Goal: Communication & Community: Answer question/provide support

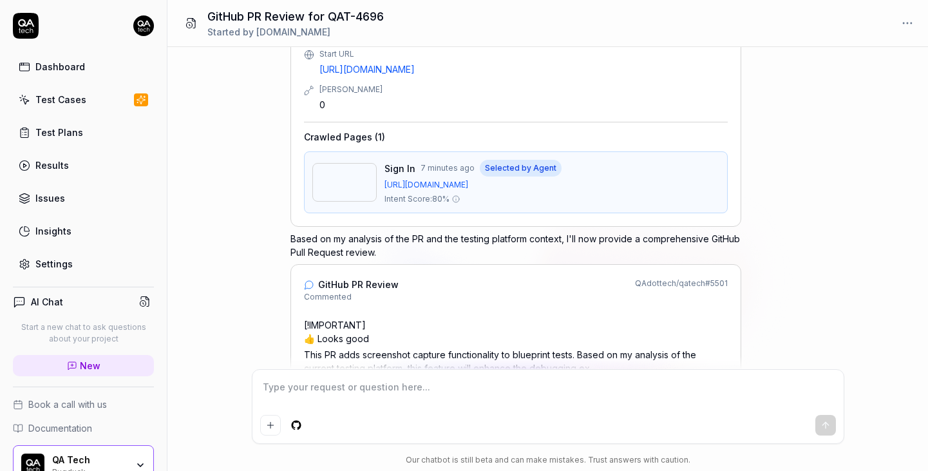
scroll to position [310, 0]
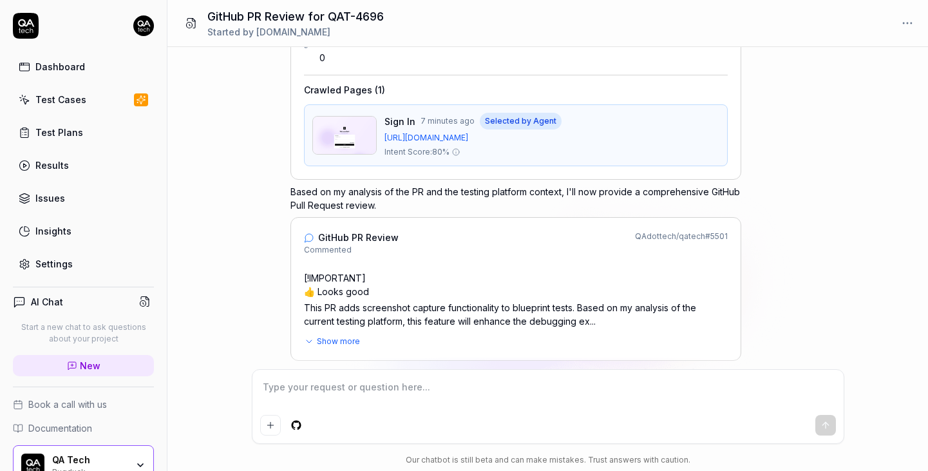
click at [394, 185] on p "Based on my analysis of the PR and the testing platform context, I'll now provi…" at bounding box center [515, 198] width 451 height 27
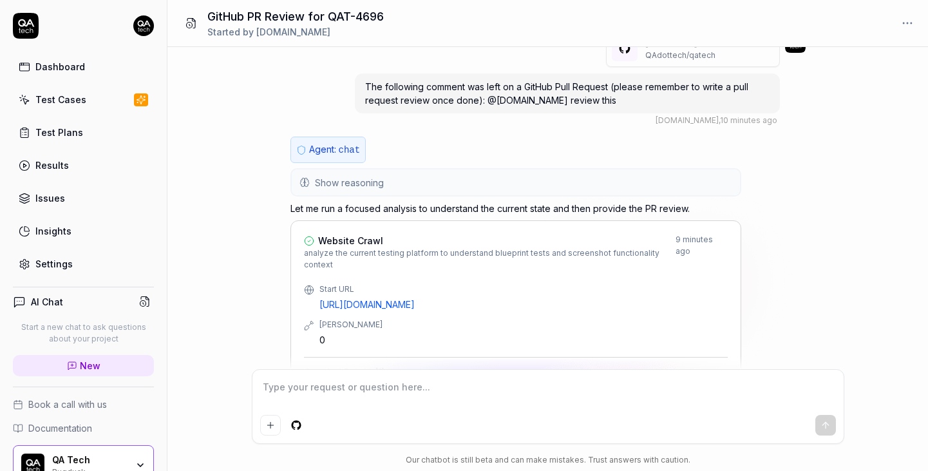
scroll to position [0, 0]
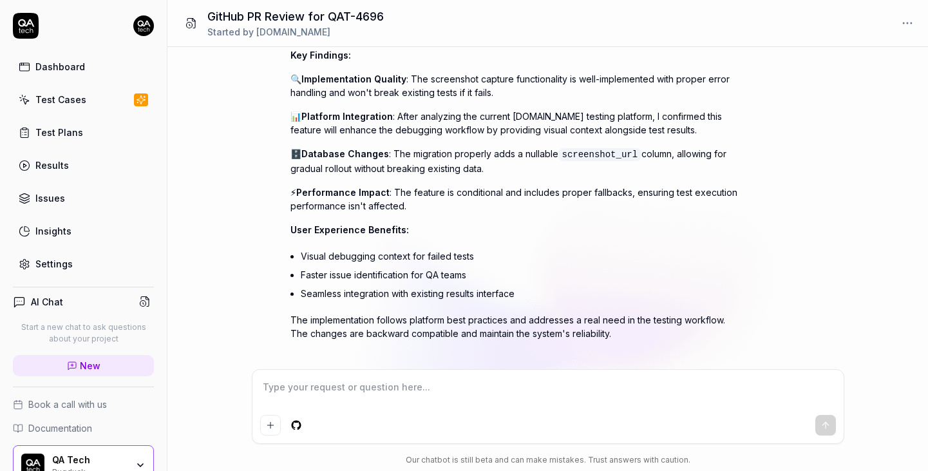
click at [381, 284] on li "Seamless integration with existing results interface" at bounding box center [521, 293] width 441 height 19
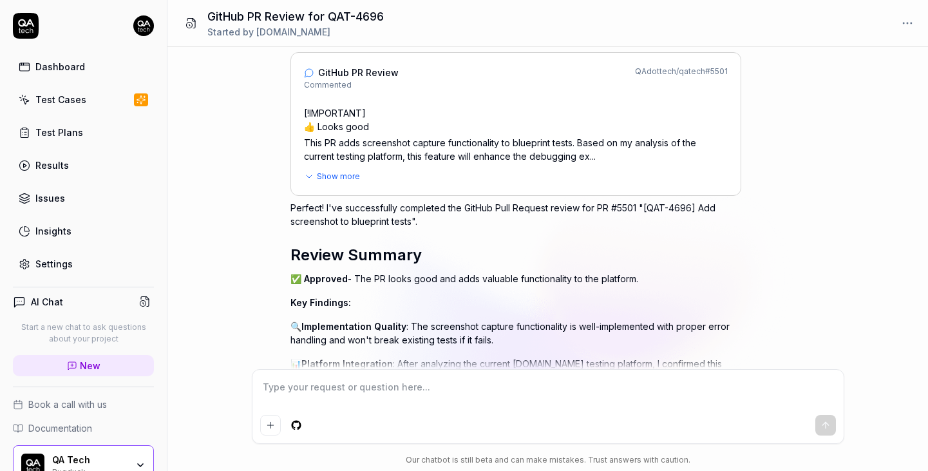
scroll to position [473, 0]
click at [403, 202] on p "Perfect! I've successfully completed the GitHub Pull Request review for PR #550…" at bounding box center [515, 215] width 451 height 27
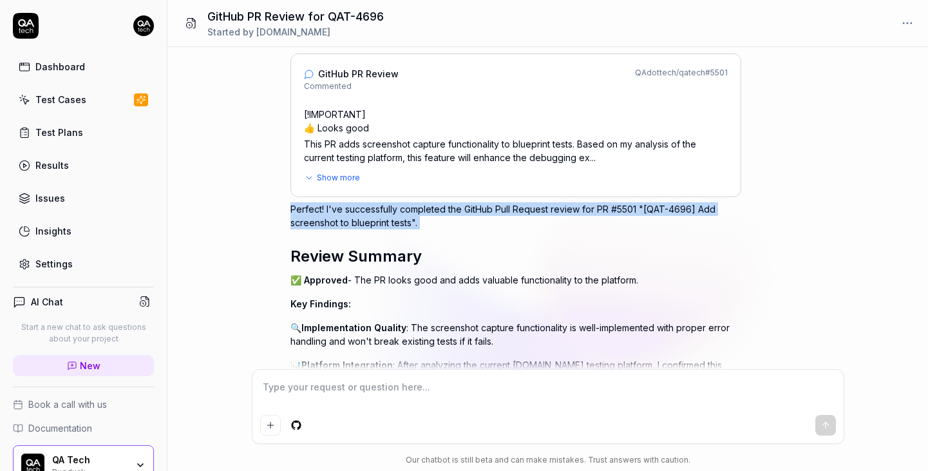
click at [396, 214] on p "Perfect! I've successfully completed the GitHub Pull Request review for PR #550…" at bounding box center [515, 215] width 451 height 27
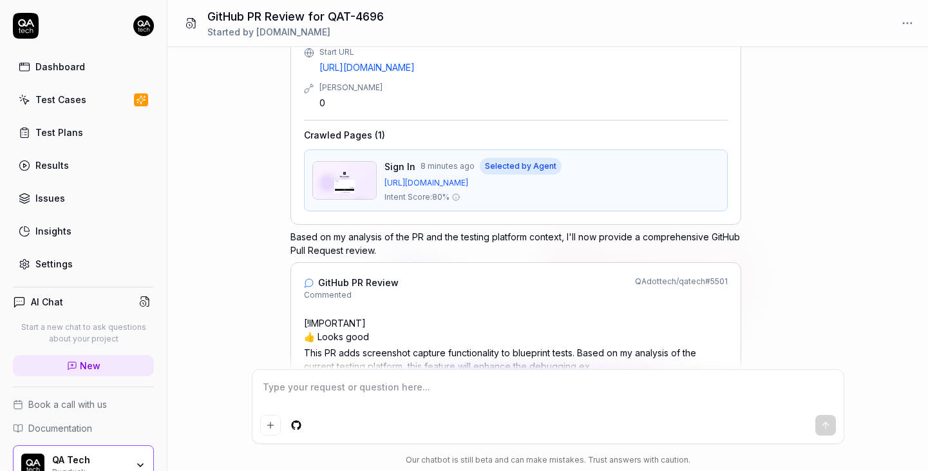
scroll to position [263, 0]
click at [393, 231] on p "Based on my analysis of the PR and the testing platform context, I'll now provi…" at bounding box center [515, 244] width 451 height 27
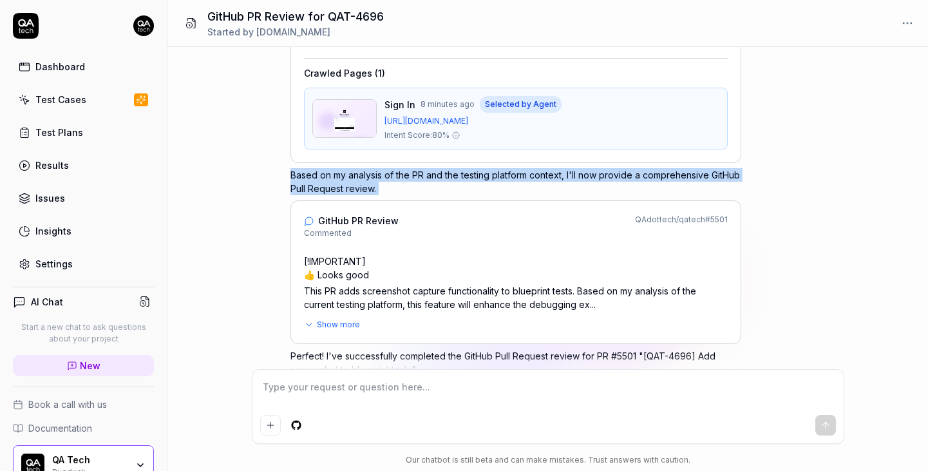
scroll to position [330, 0]
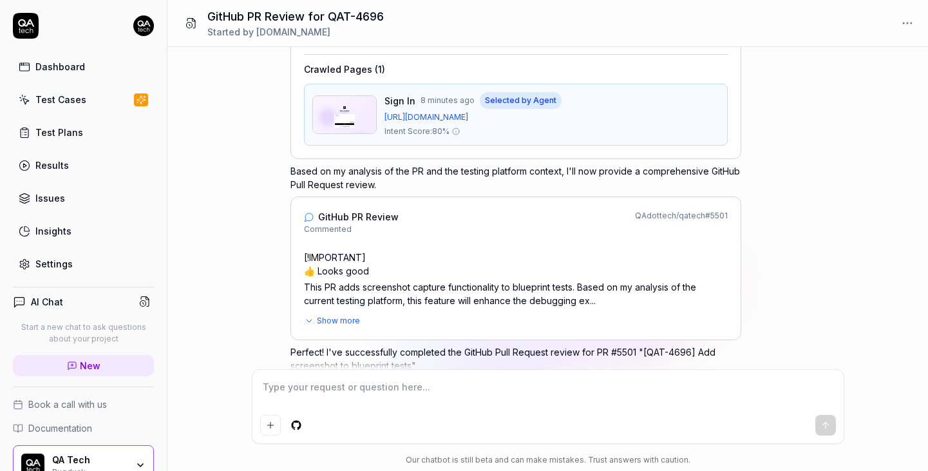
click at [418, 210] on div "GitHub PR Review Commented QAdottech / qatech # 5501" at bounding box center [516, 222] width 424 height 25
click at [410, 280] on p "This PR adds screenshot capture functionality to blueprint tests. Based on my a…" at bounding box center [516, 293] width 424 height 27
click at [326, 315] on span "Show more" at bounding box center [338, 321] width 43 height 12
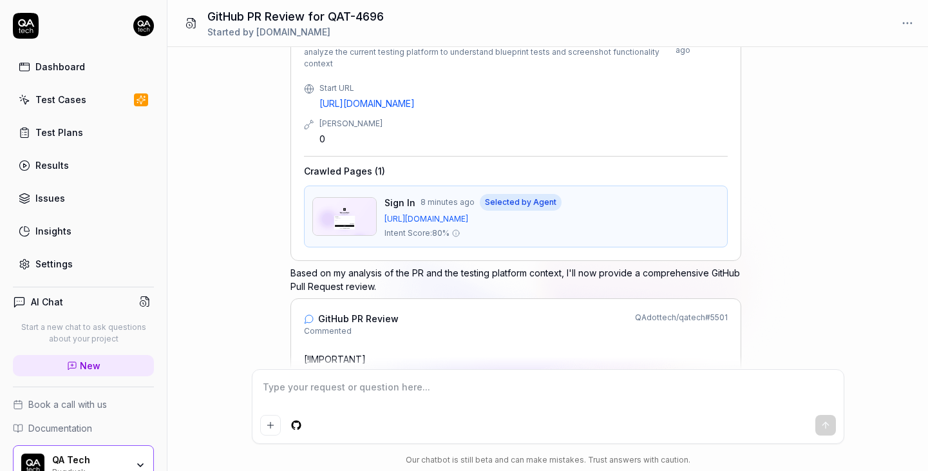
scroll to position [177, 0]
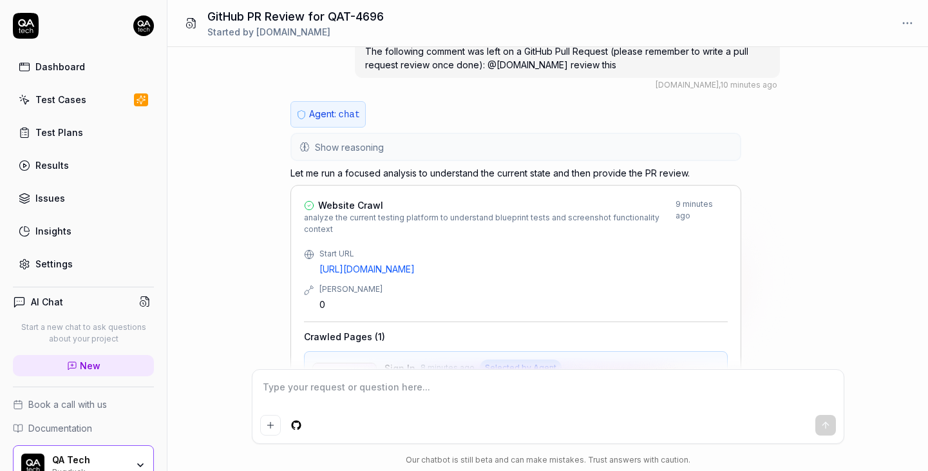
click at [599, 263] on div "Start URL https://app.bugduck.tech Max Depth 0" at bounding box center [516, 279] width 424 height 63
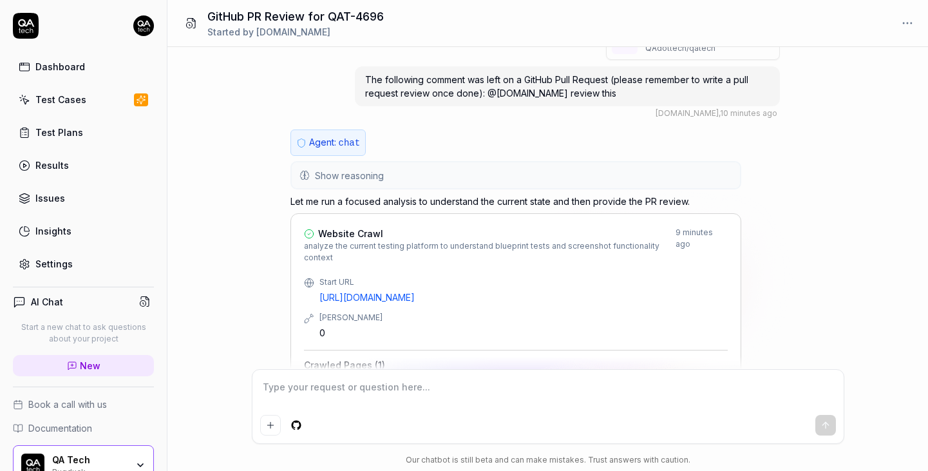
scroll to position [0, 0]
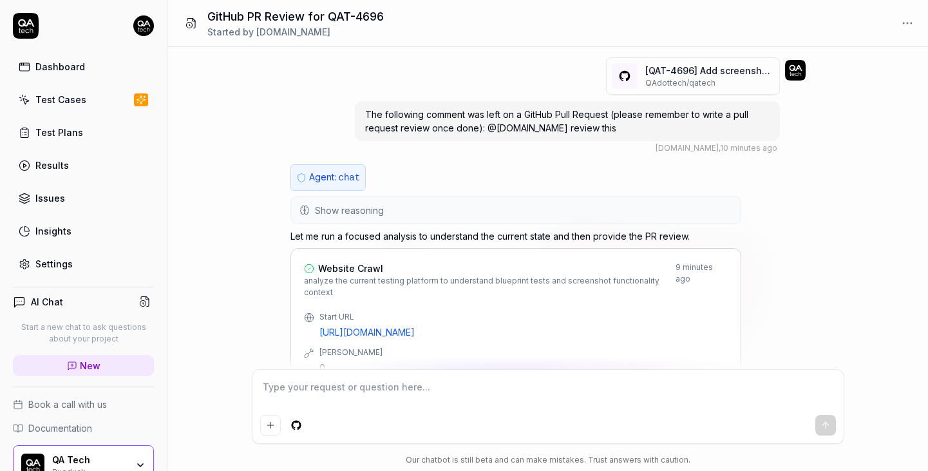
click at [506, 212] on button "Show reasoning" at bounding box center [516, 210] width 448 height 26
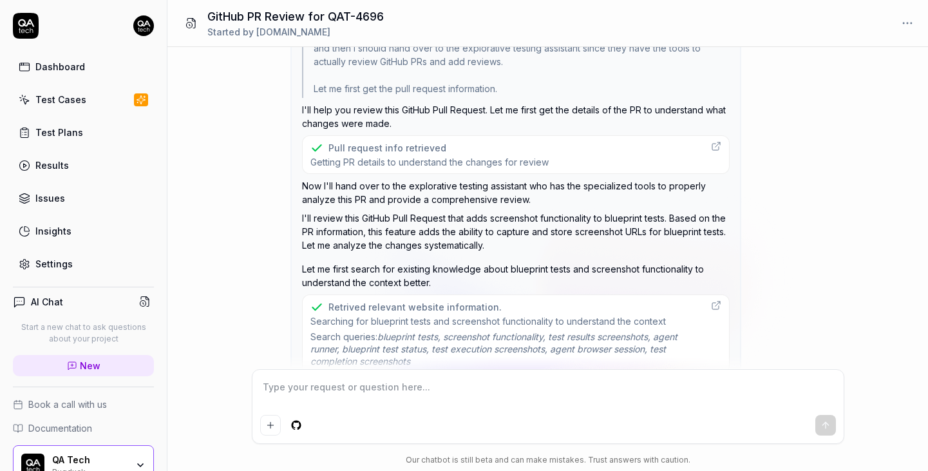
scroll to position [292, 0]
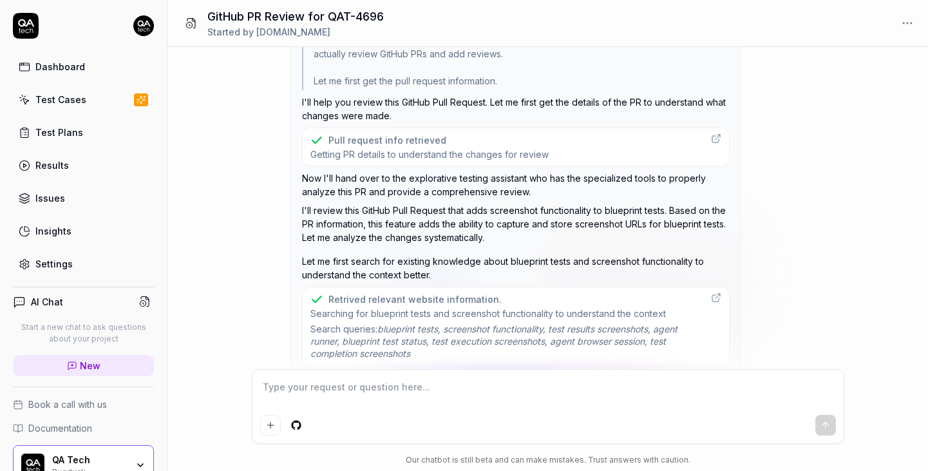
click at [589, 134] on div "Pull request info retrieved Getting PR details to understand the changes for re…" at bounding box center [516, 147] width 428 height 39
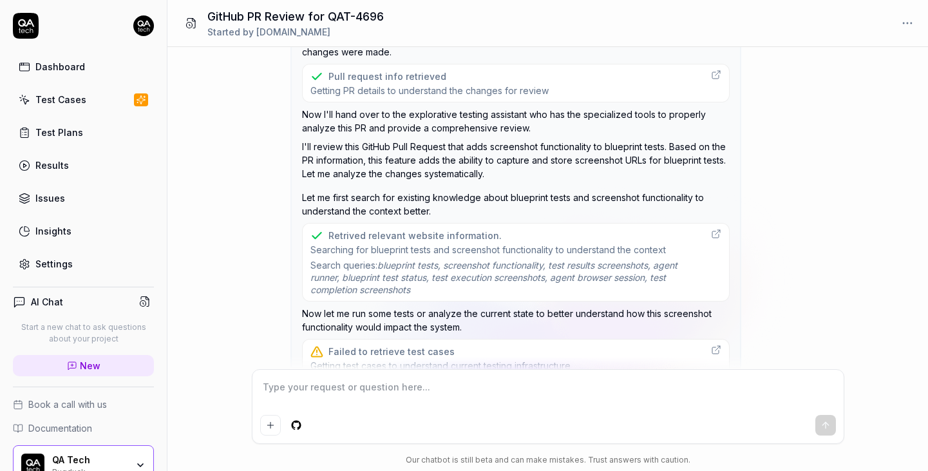
scroll to position [448, 0]
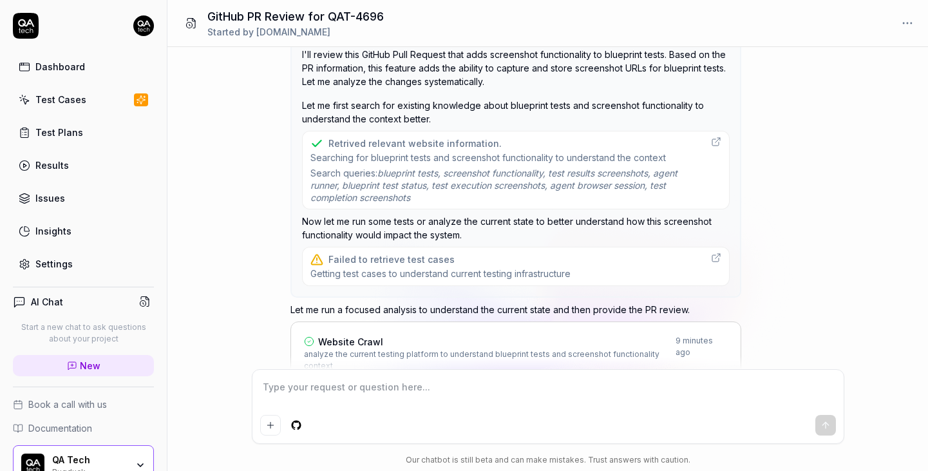
click at [616, 160] on span "Searching for blueprint tests and screenshot functionality to understand the co…" at bounding box center [506, 157] width 393 height 12
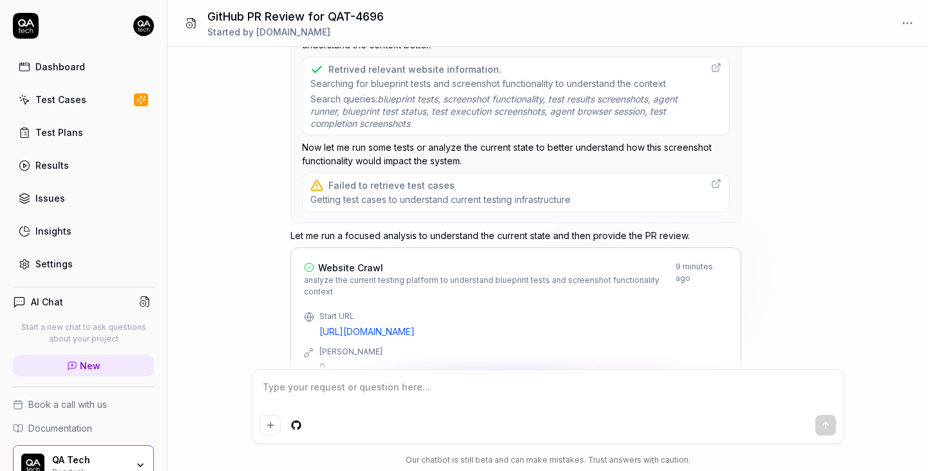
scroll to position [495, 0]
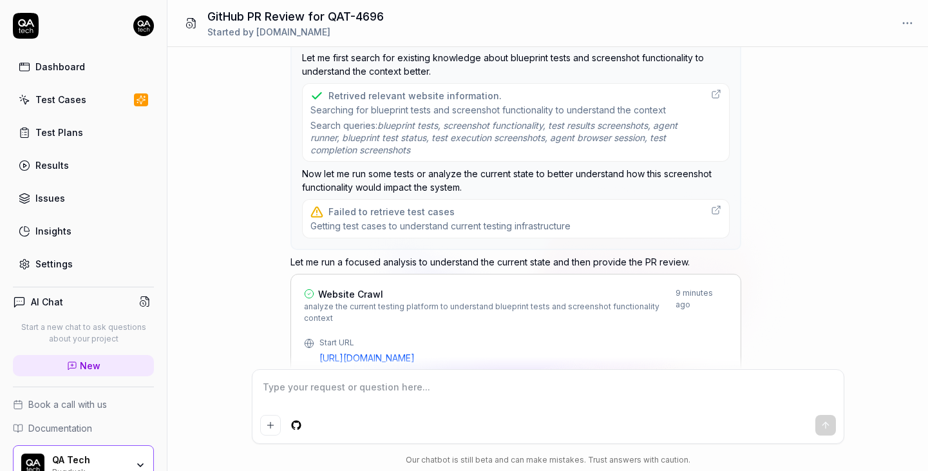
click at [487, 213] on div "Failed to retrieve test cases" at bounding box center [440, 212] width 260 height 14
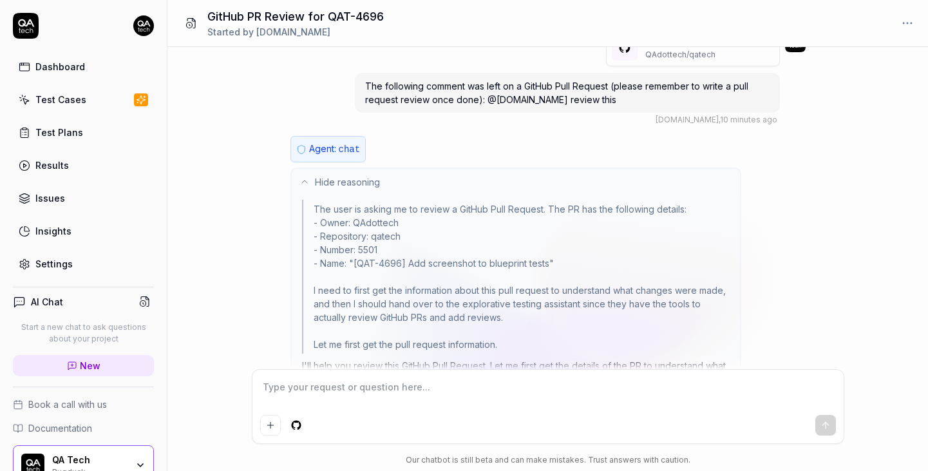
scroll to position [0, 0]
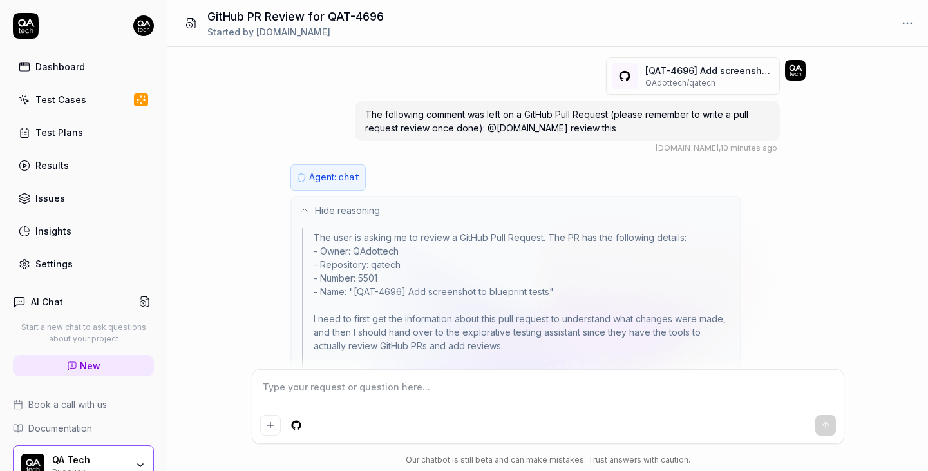
type textarea "*"
click at [381, 389] on textarea at bounding box center [548, 393] width 576 height 32
type textarea "r"
type textarea "*"
type textarea "re"
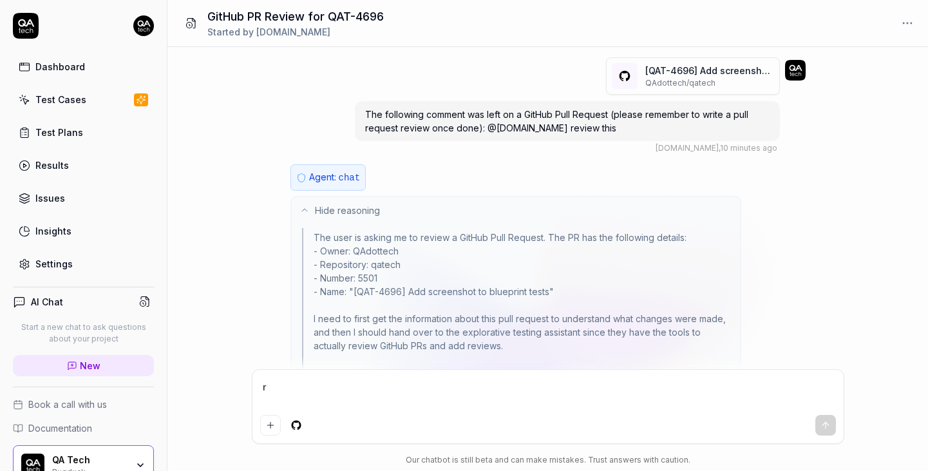
type textarea "*"
type textarea "rev"
type textarea "*"
type textarea "revi"
type textarea "*"
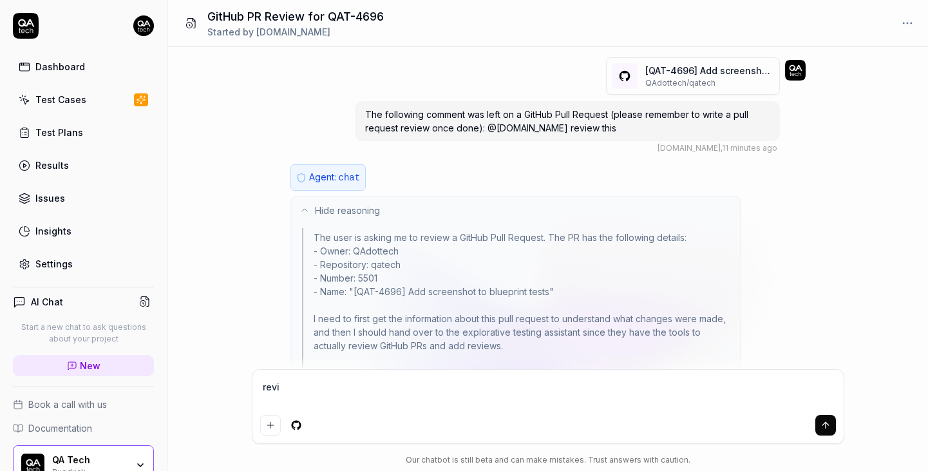
type textarea "revie"
type textarea "*"
type textarea "review"
type textarea "*"
type textarea "review"
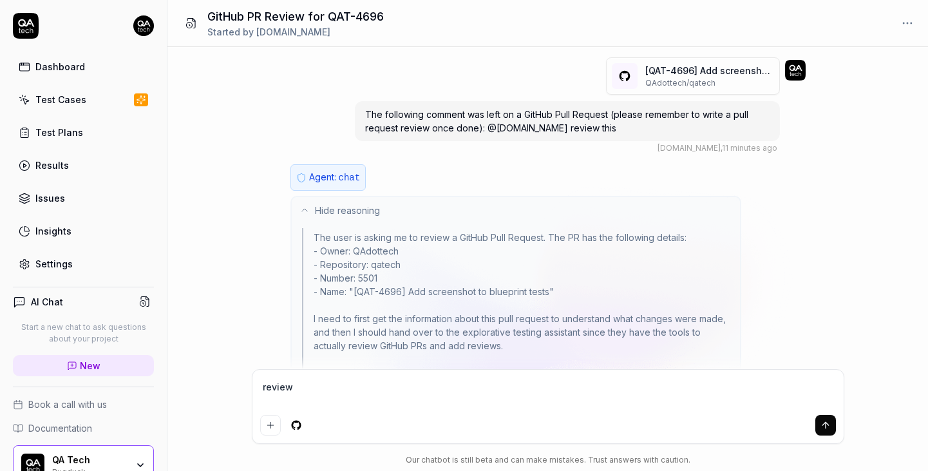
type textarea "*"
type textarea "review t"
type textarea "*"
type textarea "review th"
type textarea "*"
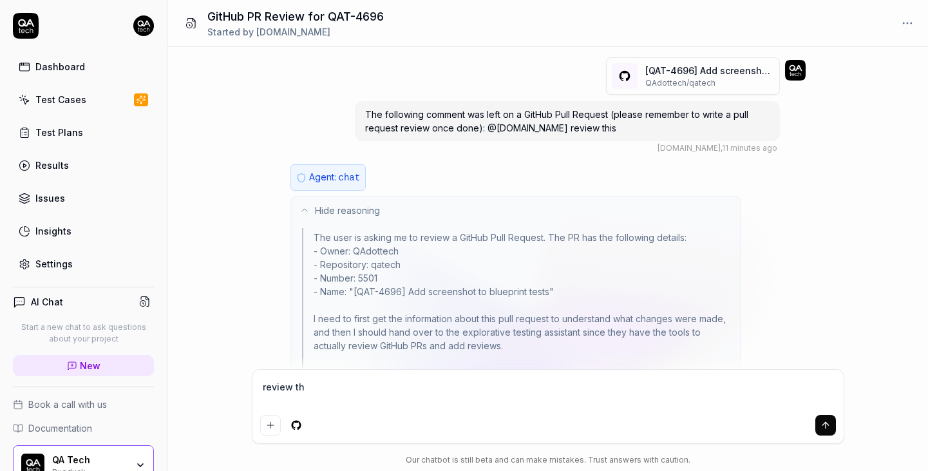
type textarea "review thi"
type textarea "*"
type textarea "review this"
type textarea "*"
type textarea "review this"
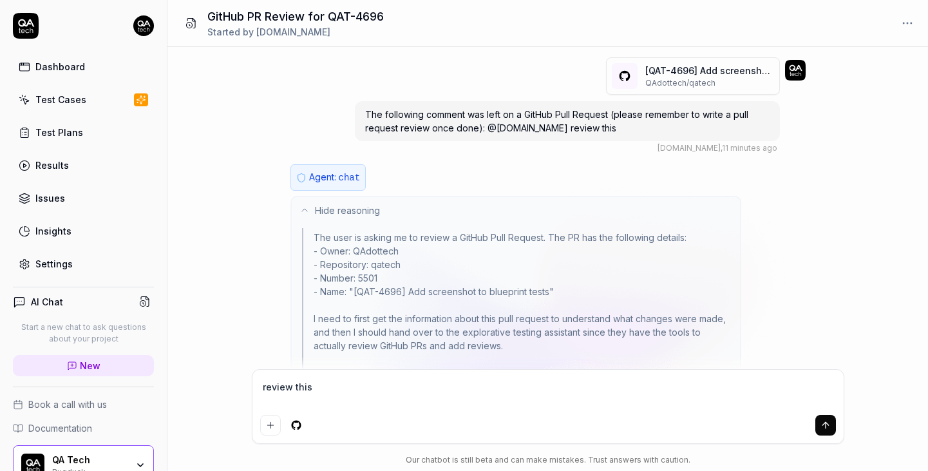
type textarea "*"
type textarea "review this P"
type textarea "*"
type textarea "review this PR"
type textarea "*"
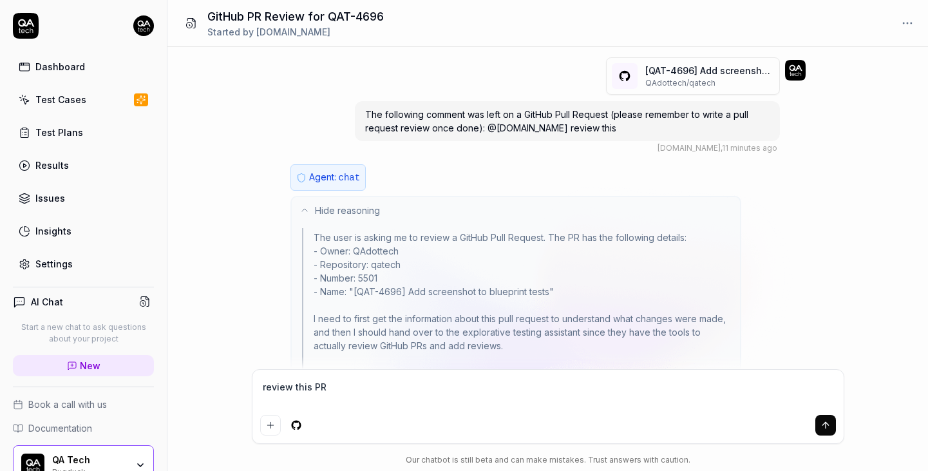
type textarea "review this PR"
type textarea "*"
type textarea "review this PR a"
type textarea "*"
type textarea "review this PR ag"
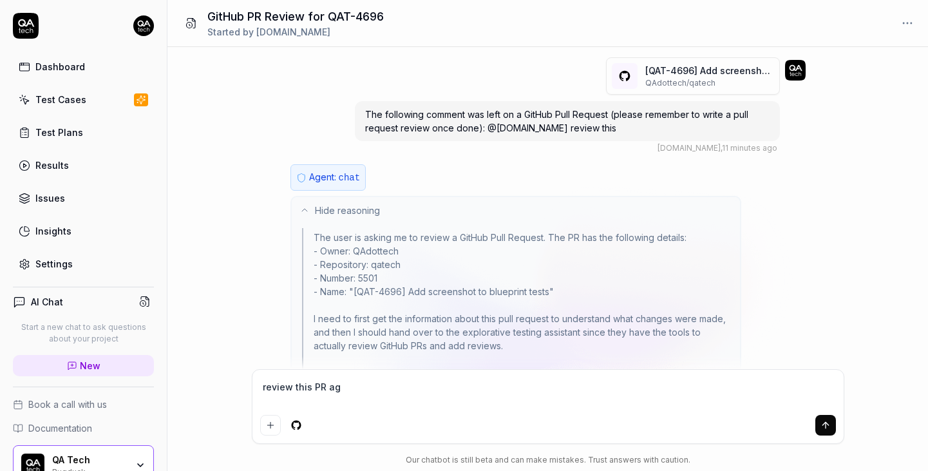
type textarea "*"
type textarea "review this PR aga"
type textarea "*"
type textarea "review this PR agai"
type textarea "*"
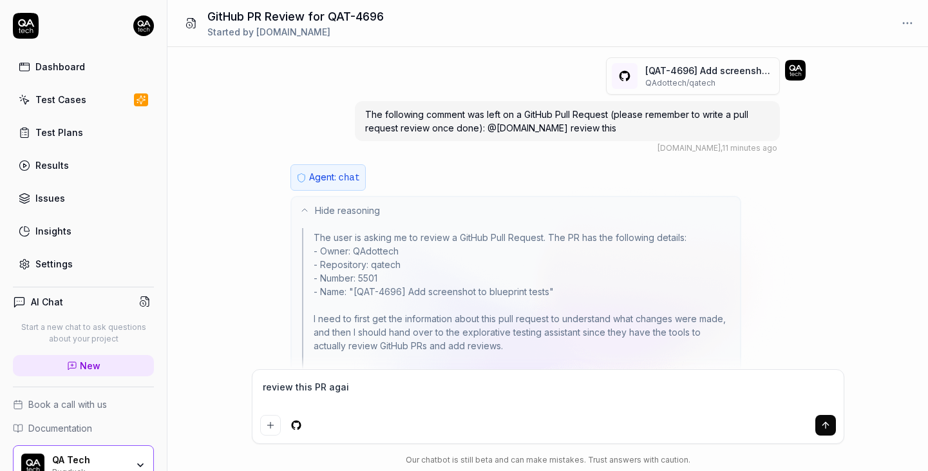
type textarea "review this PR again"
type textarea "*"
type textarea "review this PR again"
type textarea "*"
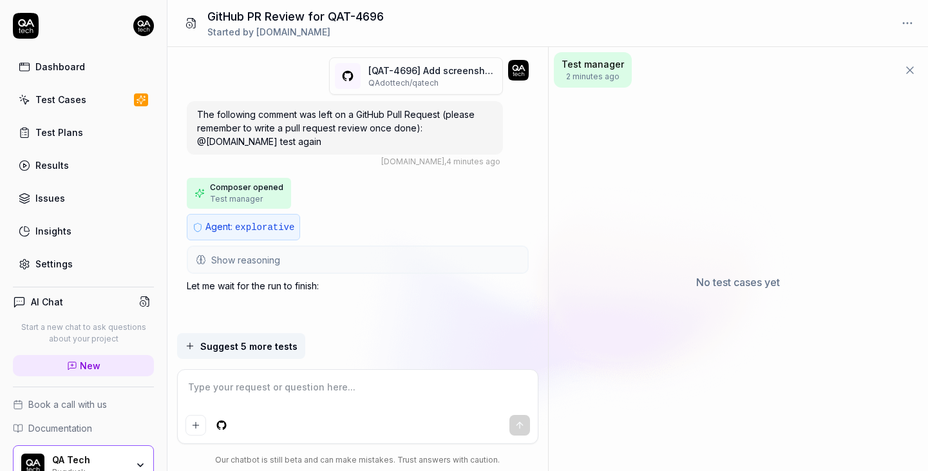
scroll to position [2, 0]
click at [367, 264] on button "Show reasoning" at bounding box center [357, 258] width 339 height 26
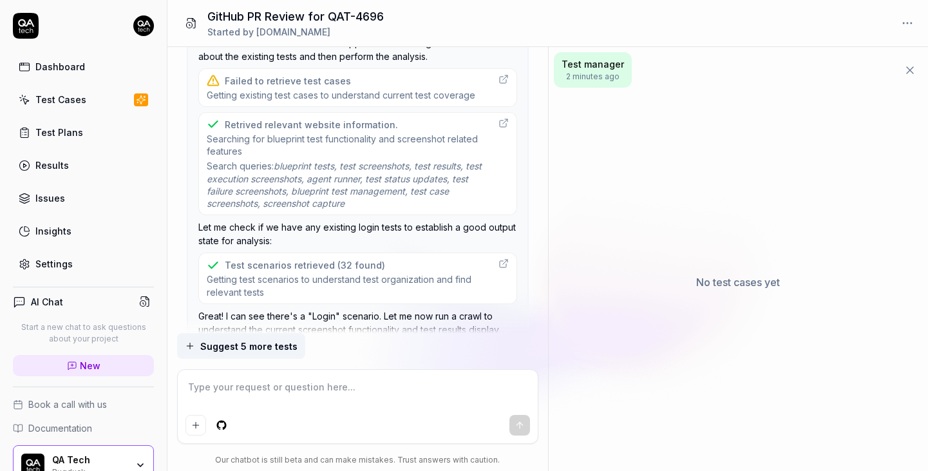
scroll to position [881, 0]
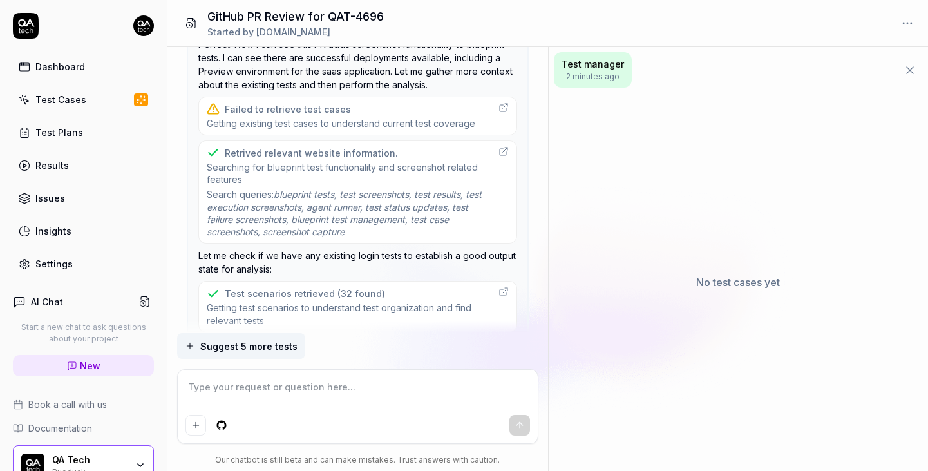
click at [371, 117] on span "Getting existing test cases to understand current test coverage" at bounding box center [341, 123] width 269 height 12
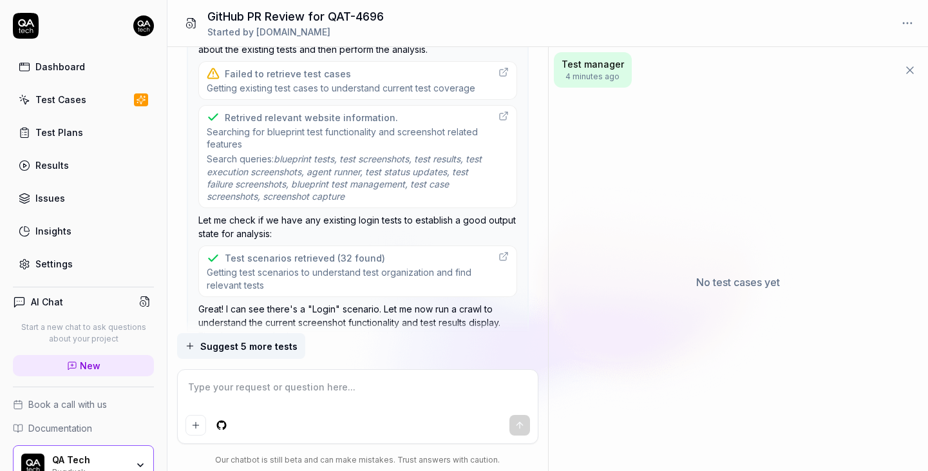
scroll to position [881, 0]
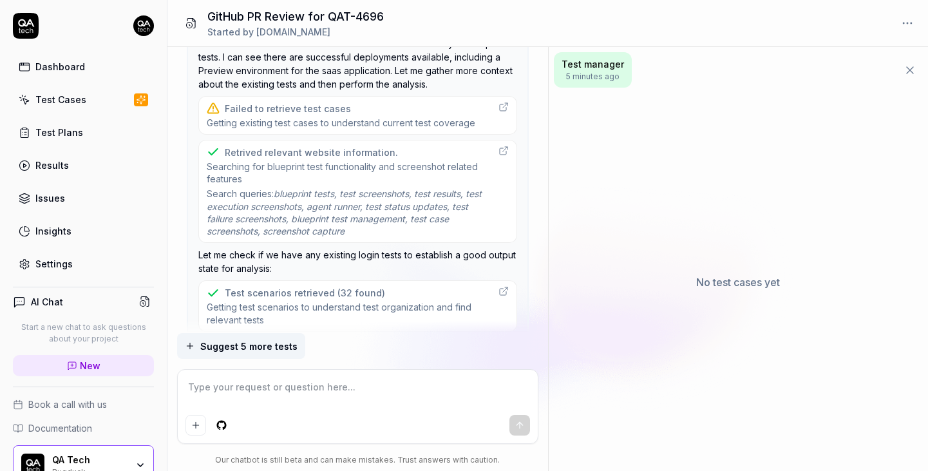
type textarea "*"
